Goal: Transaction & Acquisition: Book appointment/travel/reservation

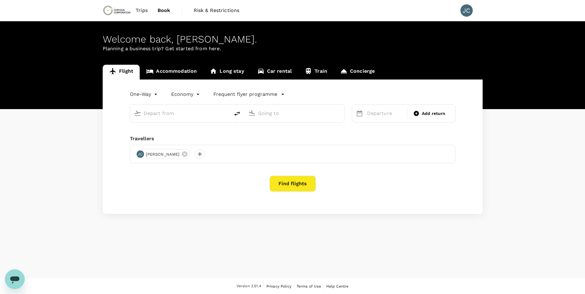
type input "roundtrip"
type input "[GEOGRAPHIC_DATA] ([GEOGRAPHIC_DATA])"
type input "[GEOGRAPHIC_DATA], [GEOGRAPHIC_DATA] (any)"
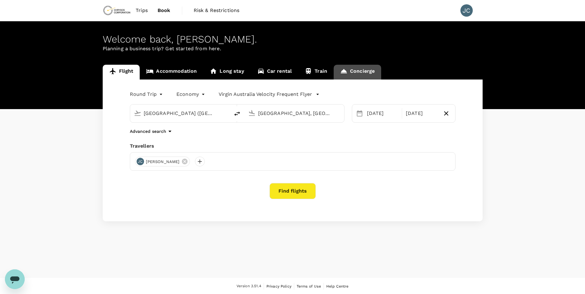
click at [366, 73] on link "Concierge" at bounding box center [357, 72] width 47 height 15
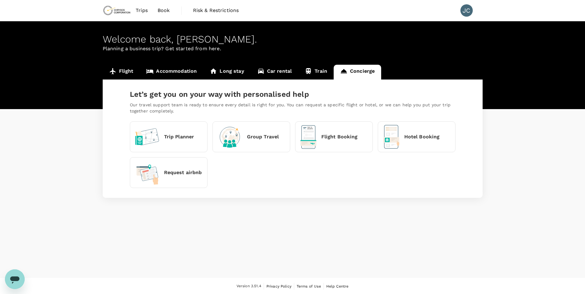
click at [124, 71] on link "Flight" at bounding box center [121, 72] width 37 height 15
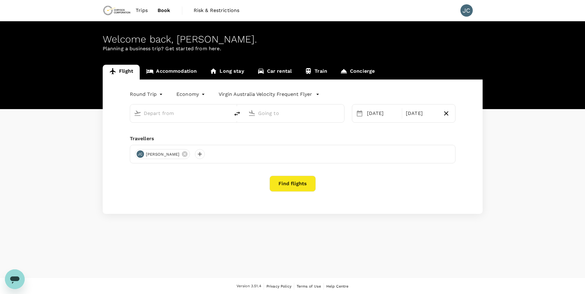
type input "[GEOGRAPHIC_DATA] ([GEOGRAPHIC_DATA])"
type input "[GEOGRAPHIC_DATA], [GEOGRAPHIC_DATA] (any)"
type input "[GEOGRAPHIC_DATA] ([GEOGRAPHIC_DATA])"
type input "[GEOGRAPHIC_DATA], [GEOGRAPHIC_DATA] (any)"
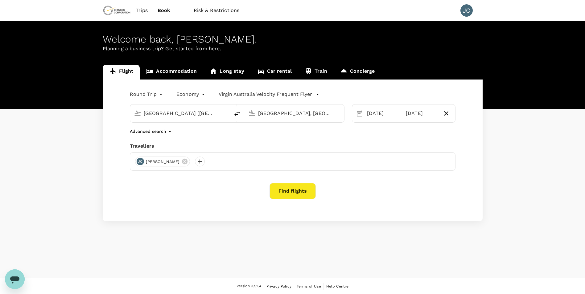
scroll to position [1, 0]
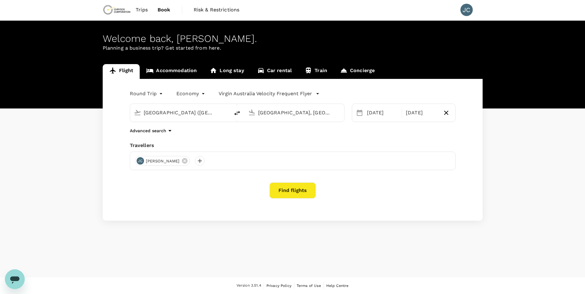
click at [199, 94] on body "Trips Book Risk & Restrictions JC Welcome back , [PERSON_NAME] . Planning a bus…" at bounding box center [292, 146] width 585 height 295
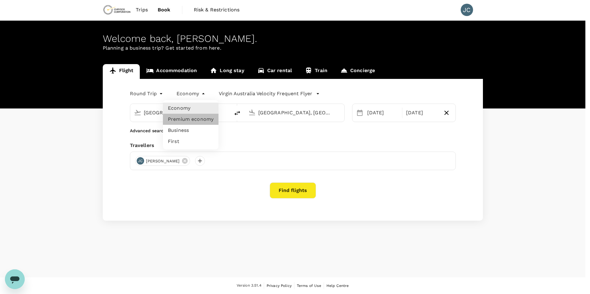
click at [203, 120] on li "Premium economy" at bounding box center [190, 119] width 55 height 11
type input "premium-economy"
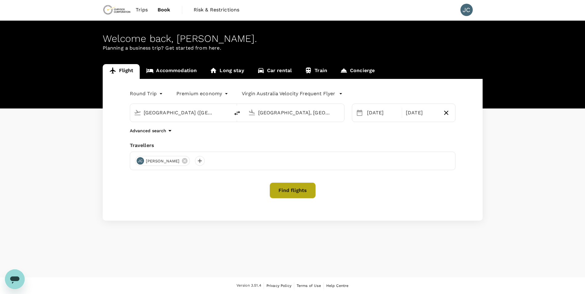
click at [291, 189] on button "Find flights" at bounding box center [292, 191] width 46 height 16
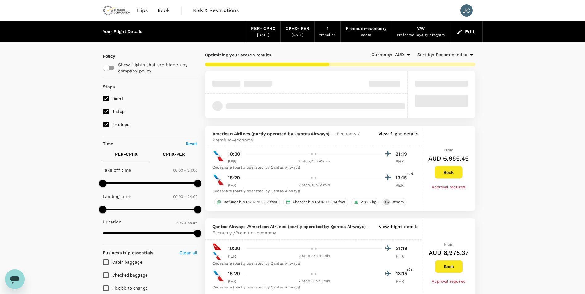
type input "2555"
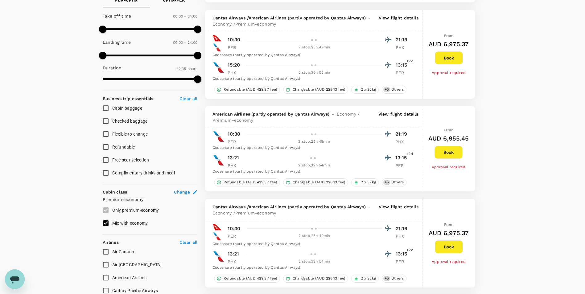
scroll to position [308, 0]
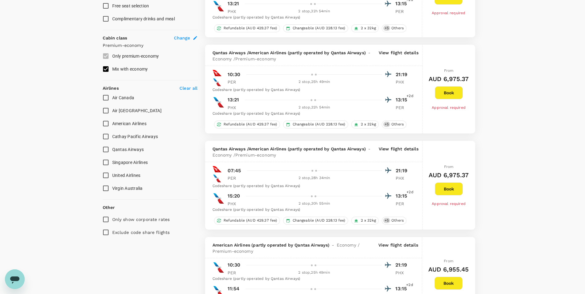
click at [104, 188] on input "Virgin Australia" at bounding box center [105, 188] width 13 height 13
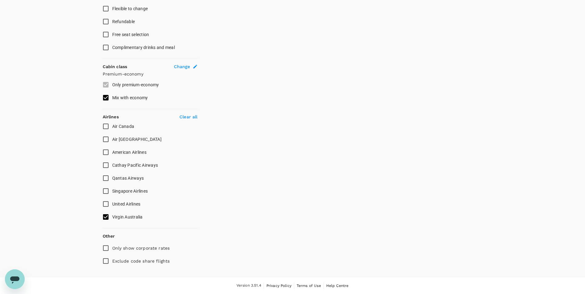
scroll to position [280, 0]
checkbox input "false"
click at [109, 138] on input "Air [GEOGRAPHIC_DATA]" at bounding box center [105, 139] width 13 height 13
checkbox input "true"
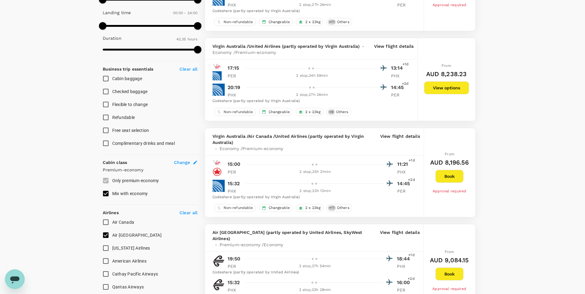
scroll to position [187, 0]
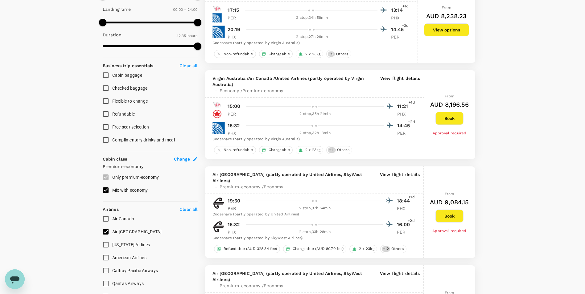
checkbox input "false"
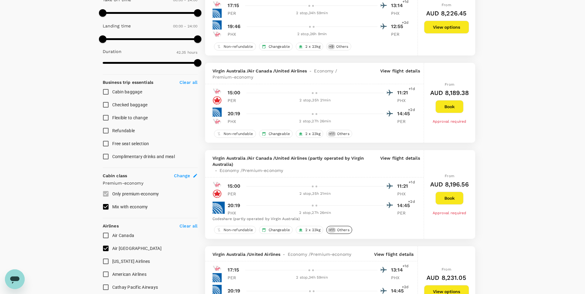
scroll to position [185, 0]
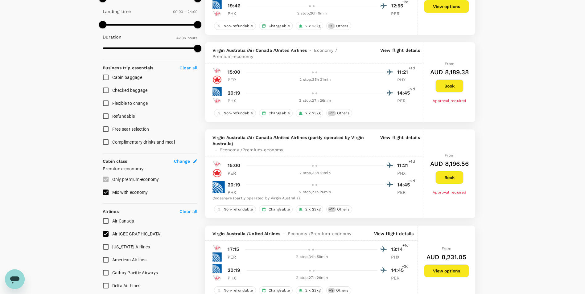
click at [105, 233] on input "Air [GEOGRAPHIC_DATA]" at bounding box center [105, 234] width 13 height 13
checkbox input "false"
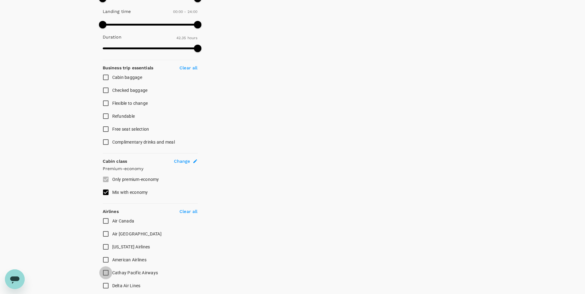
click at [106, 274] on input "Cathay Pacific Airways" at bounding box center [105, 272] width 13 height 13
checkbox input "true"
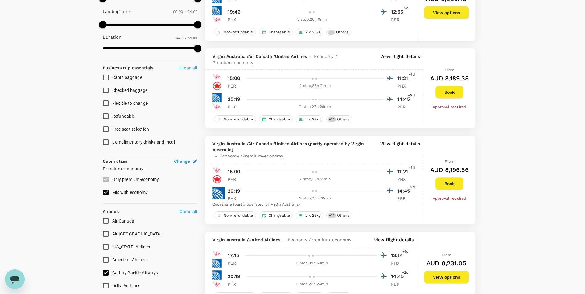
type input "AUD"
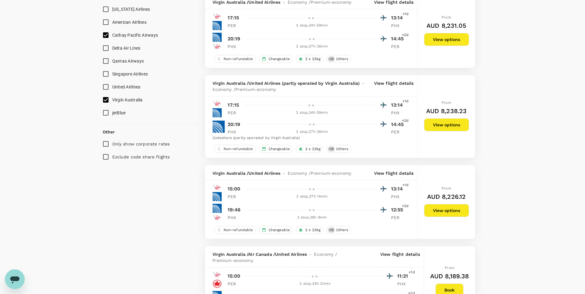
scroll to position [0, 0]
